Goal: Information Seeking & Learning: Learn about a topic

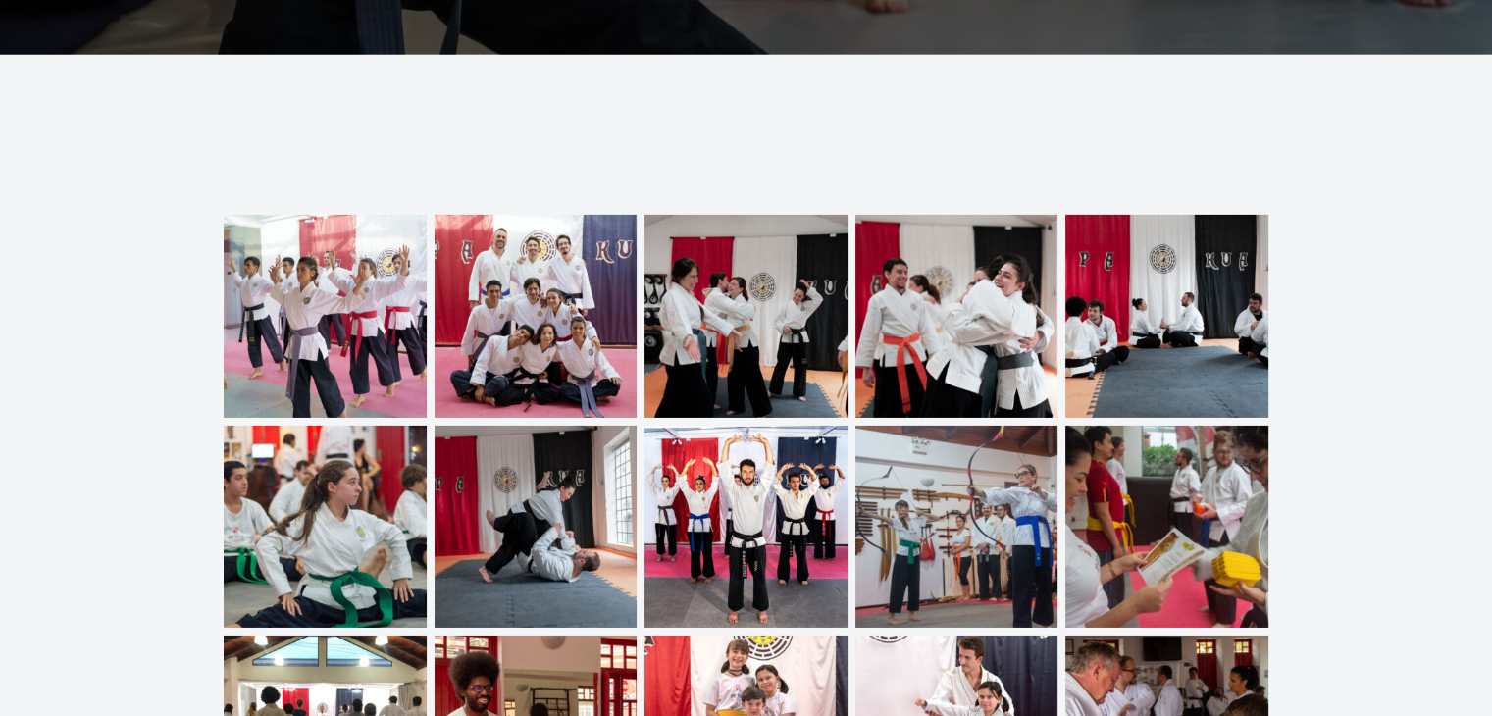
scroll to position [6407, 0]
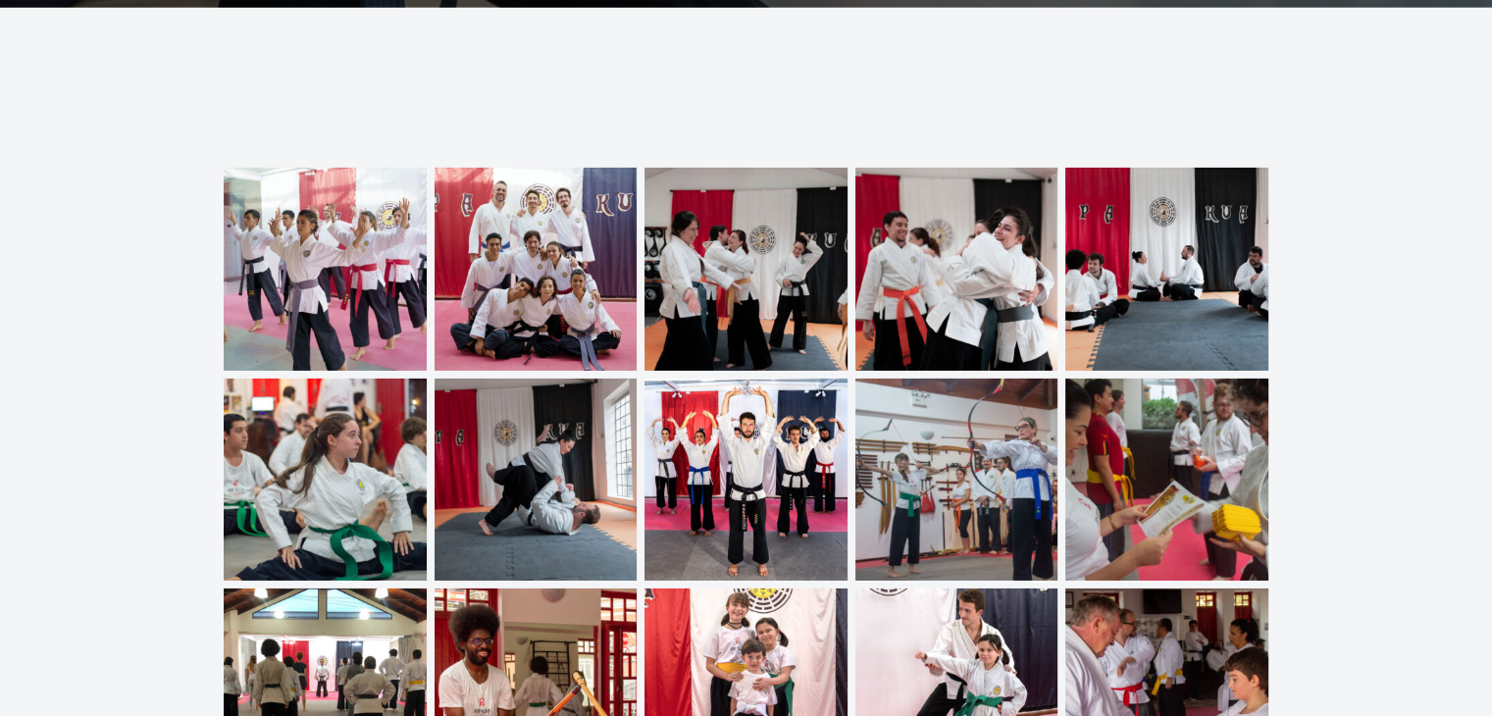
click at [341, 468] on img at bounding box center [325, 480] width 203 height 203
click at [315, 193] on img at bounding box center [325, 269] width 203 height 203
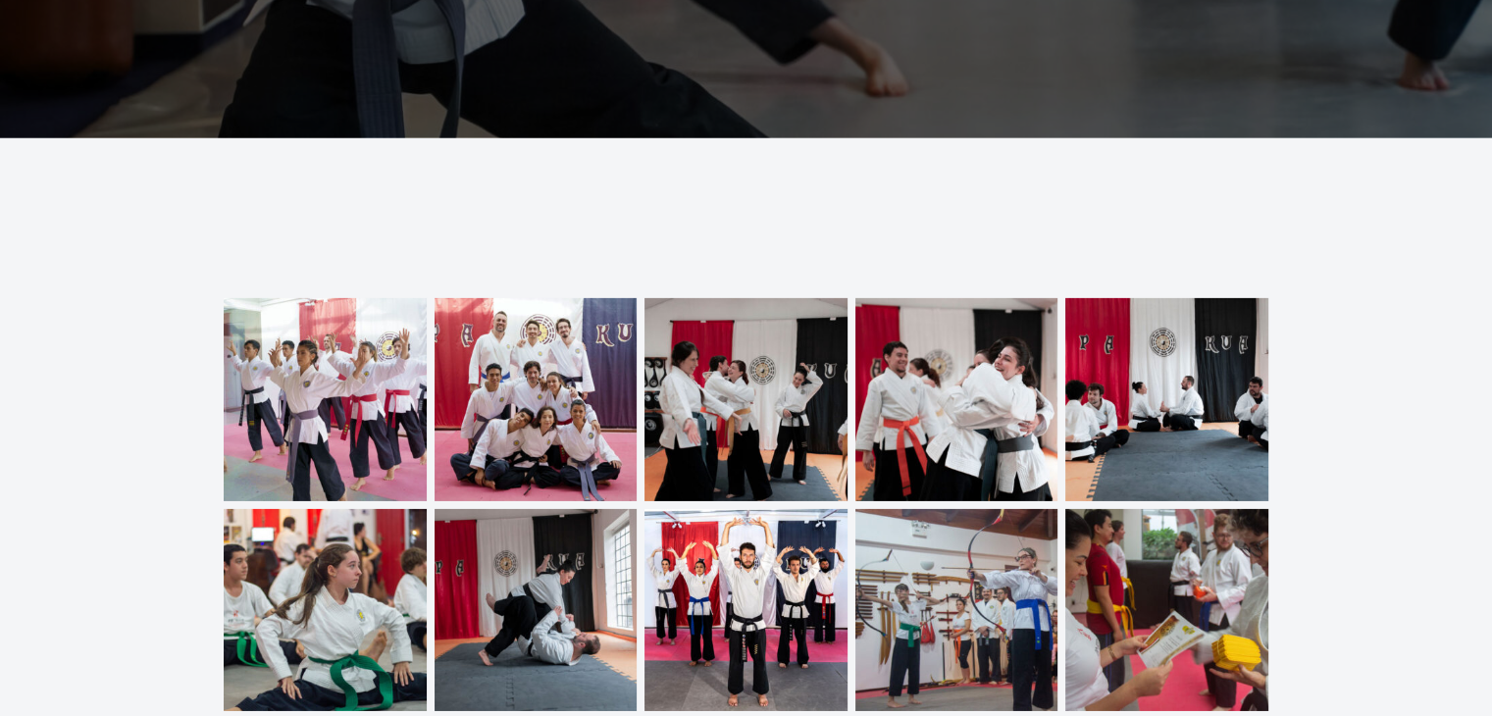
scroll to position [6537, 0]
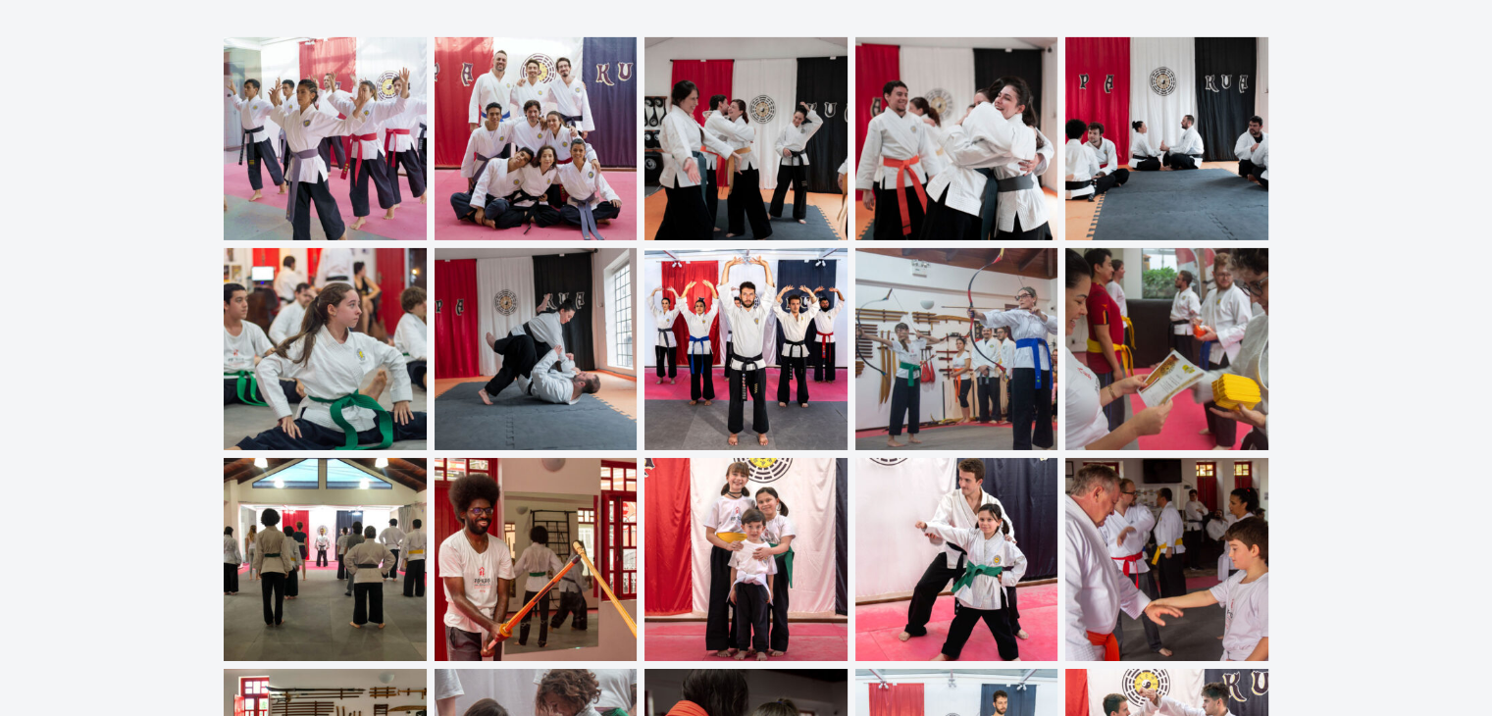
click at [312, 125] on img at bounding box center [325, 138] width 203 height 203
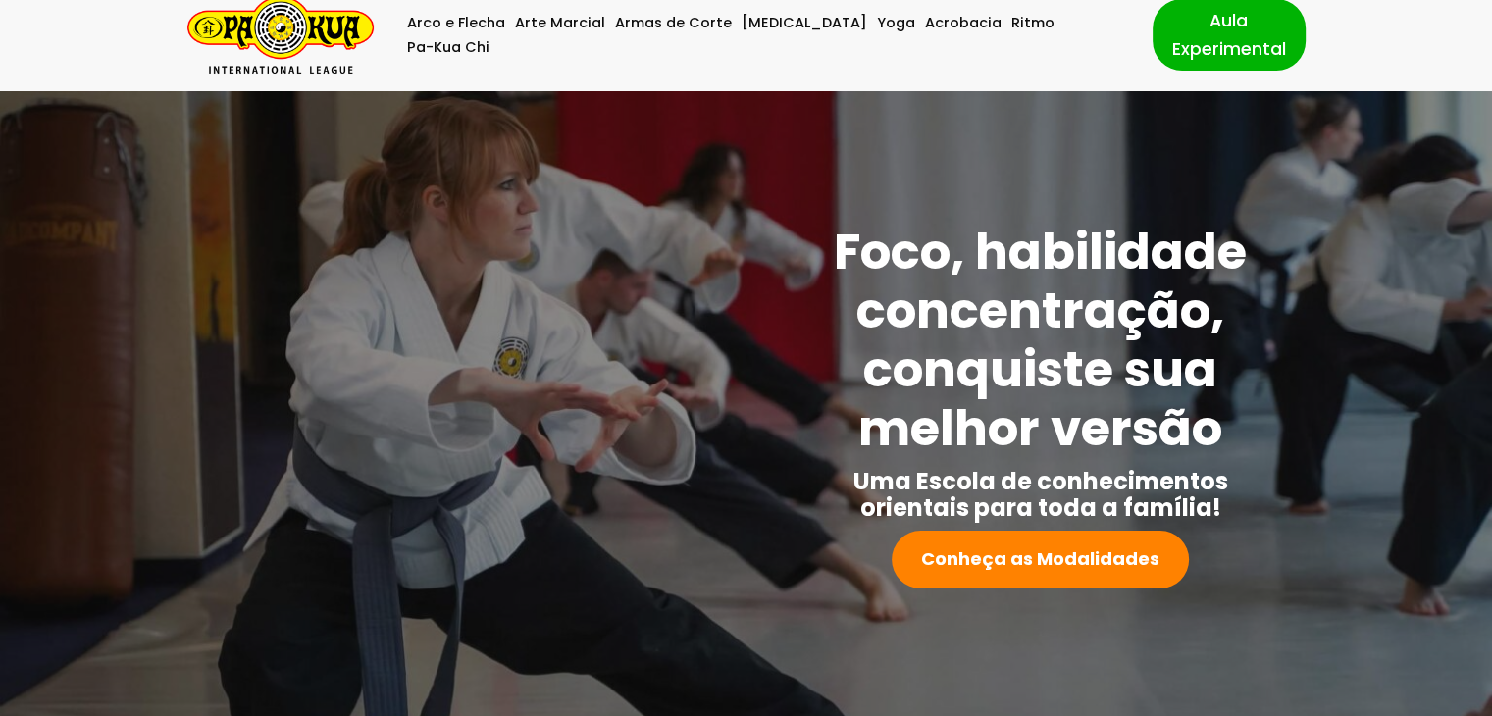
scroll to position [0, 0]
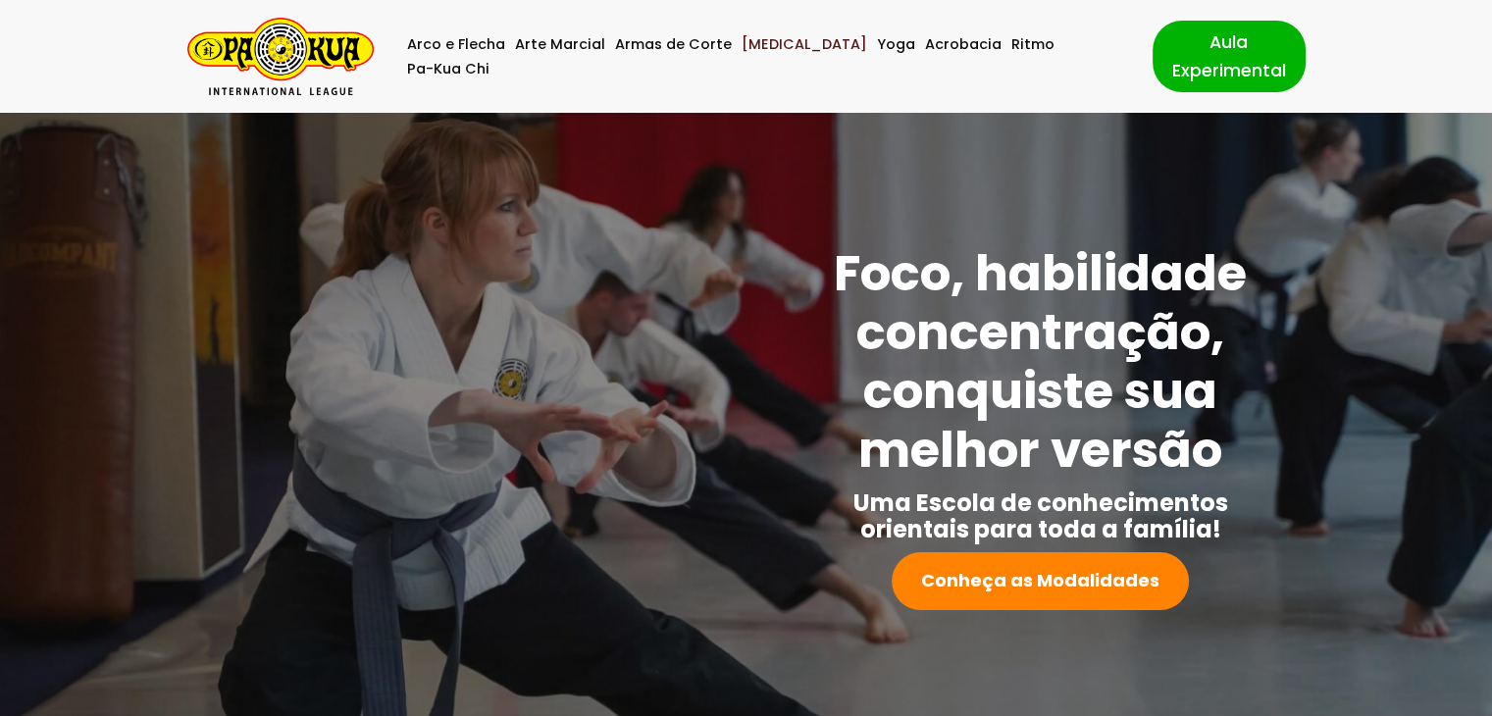
click at [788, 53] on link "[MEDICAL_DATA]" at bounding box center [804, 44] width 126 height 25
